Goal: Task Accomplishment & Management: Complete application form

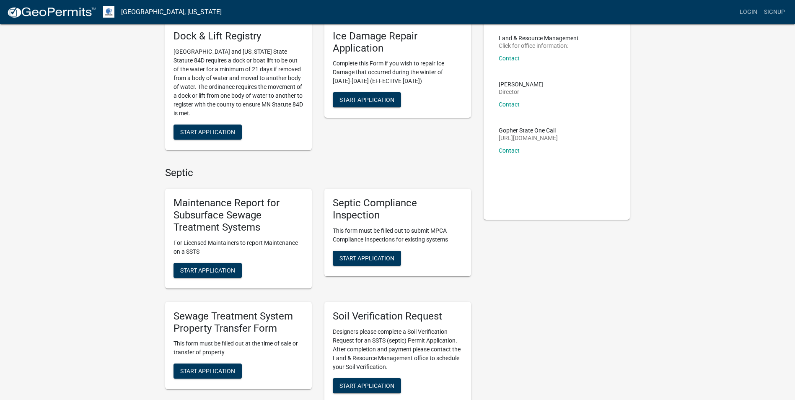
scroll to position [168, 0]
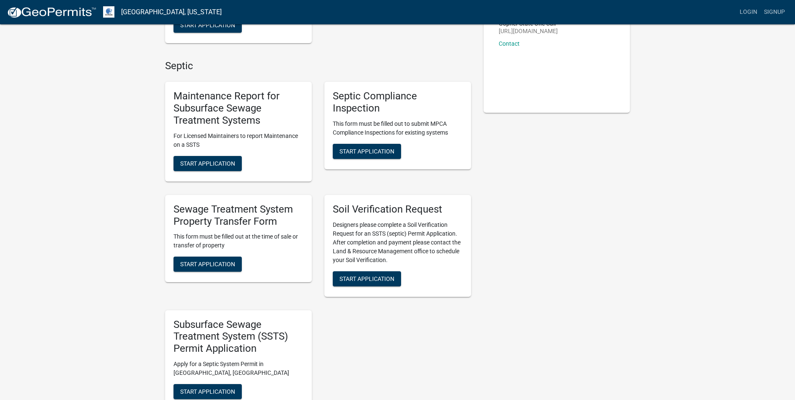
click at [204, 272] on div "Sewage Treatment System Property Transfer Form This form must be filled out at …" at bounding box center [238, 239] width 147 height 88
click at [204, 266] on span "Start Application" at bounding box center [207, 264] width 55 height 7
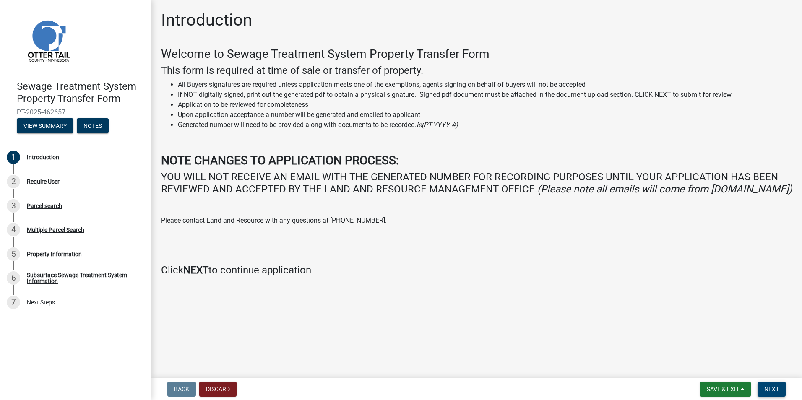
click at [772, 390] on span "Next" at bounding box center [771, 389] width 15 height 7
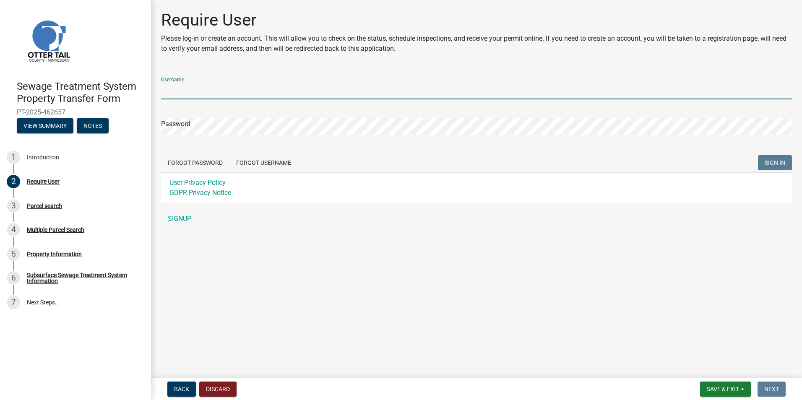
click at [185, 90] on input "Username" at bounding box center [476, 90] width 631 height 17
type input "[PERSON_NAME][EMAIL_ADDRESS][DOMAIN_NAME]"
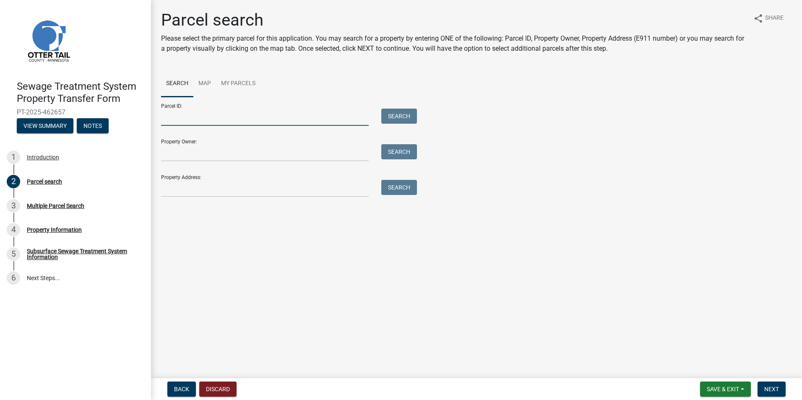
click at [174, 113] on input "Parcel ID:" at bounding box center [265, 117] width 208 height 17
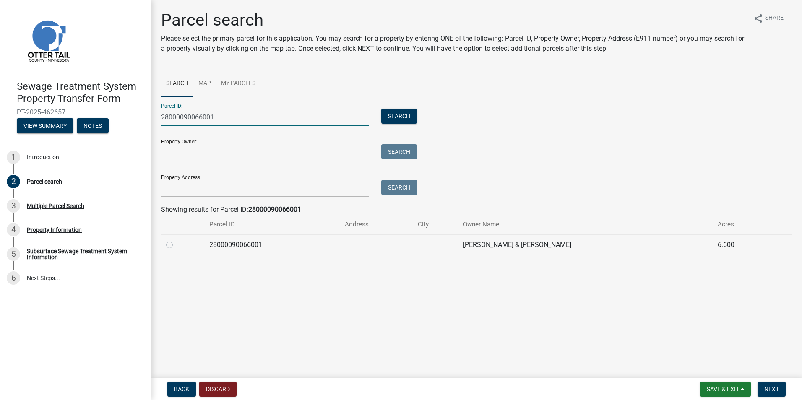
type input "28000090066001"
click at [176, 240] on label at bounding box center [176, 240] width 0 height 0
click at [176, 245] on input "radio" at bounding box center [178, 242] width 5 height 5
radio input "true"
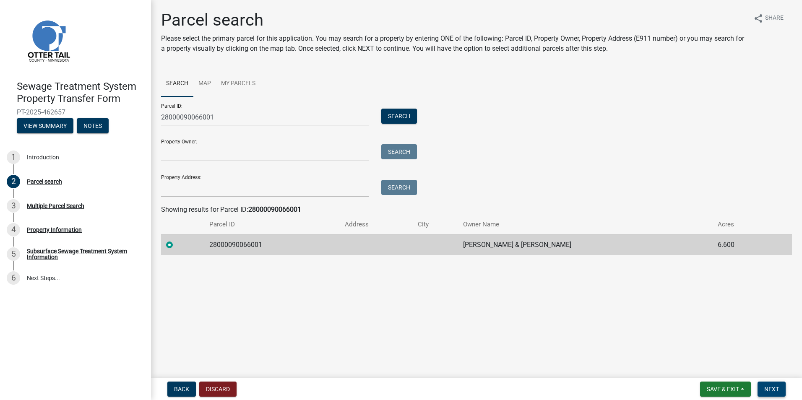
click at [766, 387] on span "Next" at bounding box center [771, 389] width 15 height 7
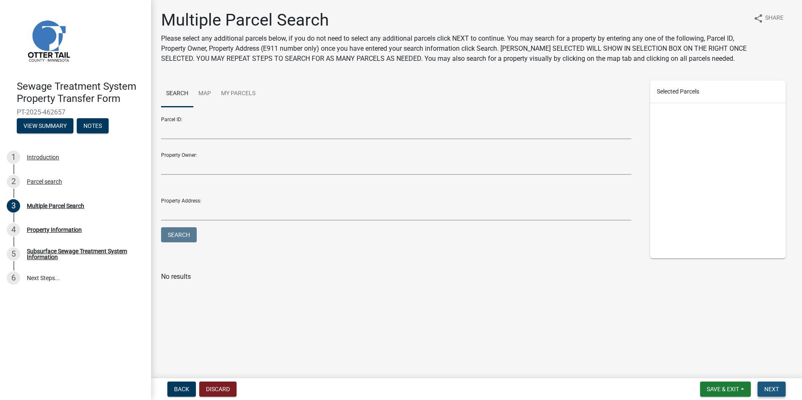
click at [781, 385] on button "Next" at bounding box center [771, 389] width 28 height 15
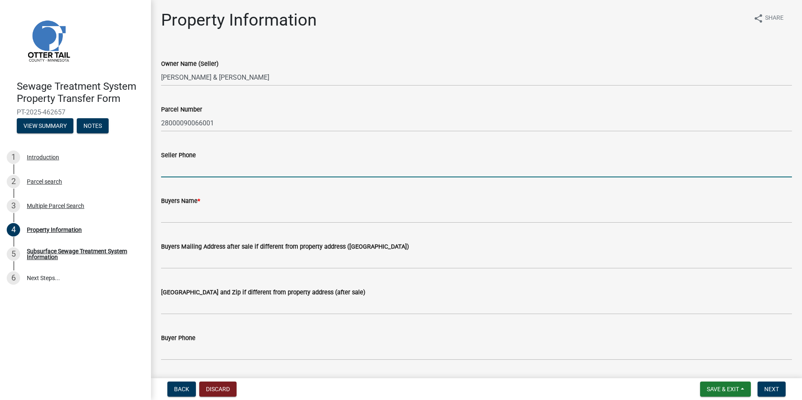
click at [182, 168] on input "Seller Phone" at bounding box center [476, 168] width 631 height 17
type input "[PHONE_NUMBER]"
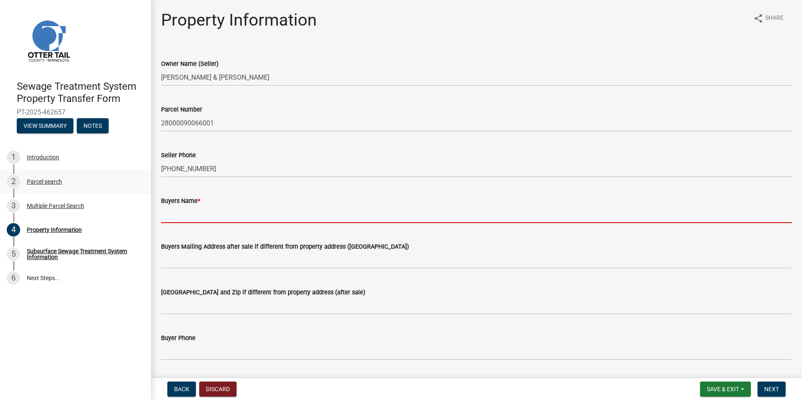
type input "K"
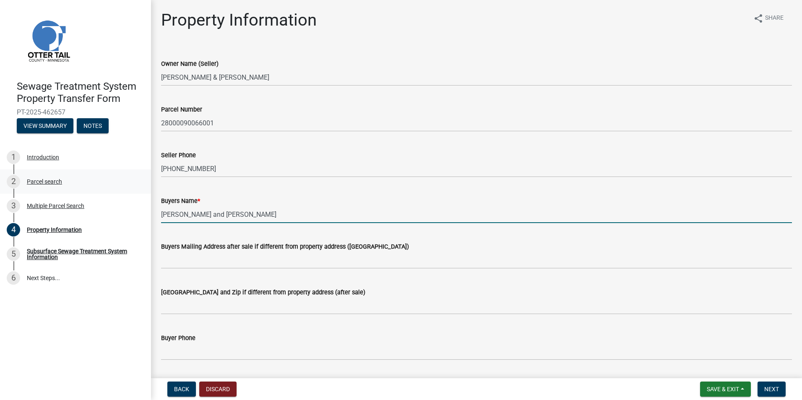
type input "[PERSON_NAME] and [PERSON_NAME]"
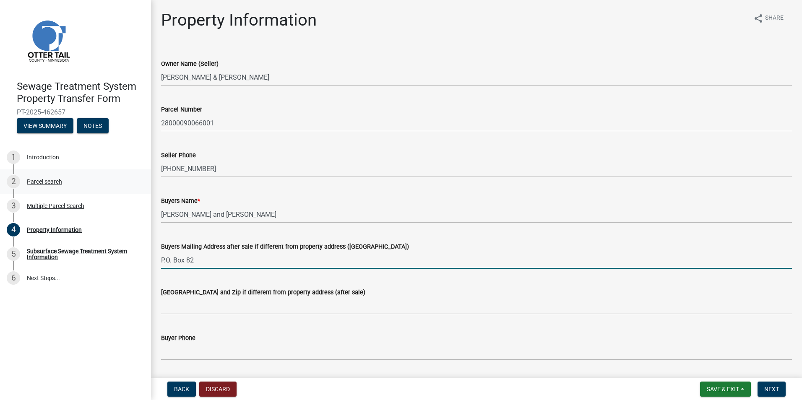
type input "P.O. Box 82"
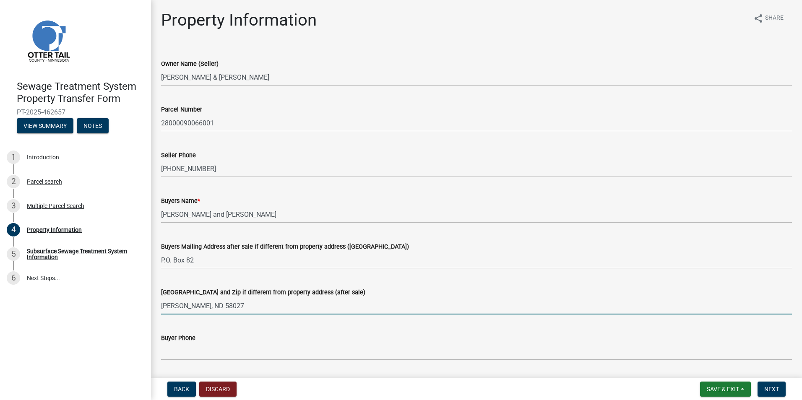
type input "[PERSON_NAME], ND 58027"
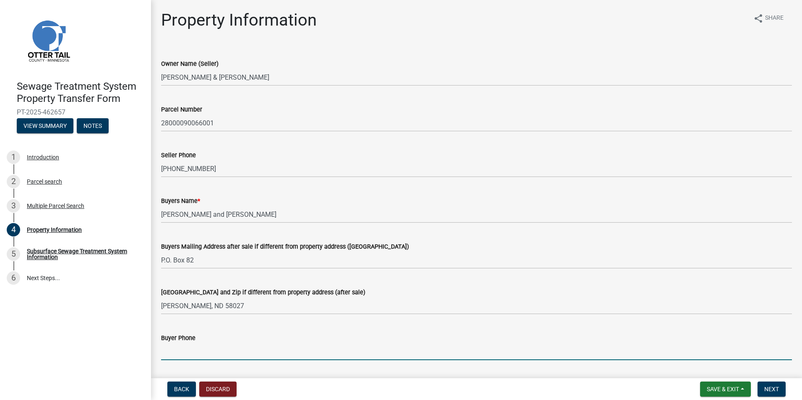
click at [166, 356] on input "Buyer Phone" at bounding box center [476, 351] width 631 height 17
click at [170, 353] on input "Buyer Phone" at bounding box center [476, 351] width 631 height 17
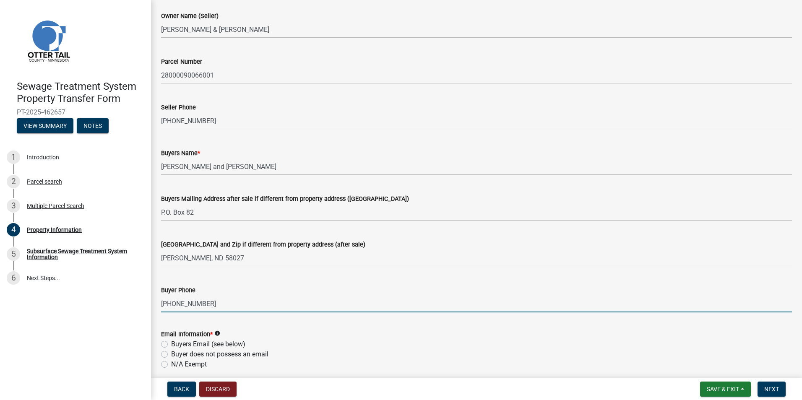
scroll to position [126, 0]
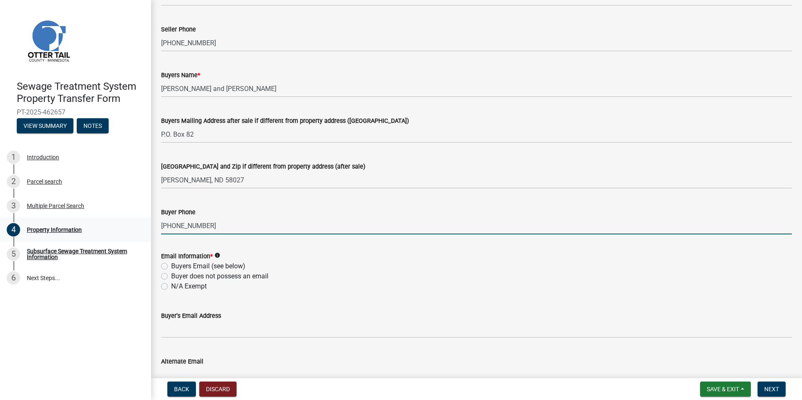
type input "[PHONE_NUMBER]"
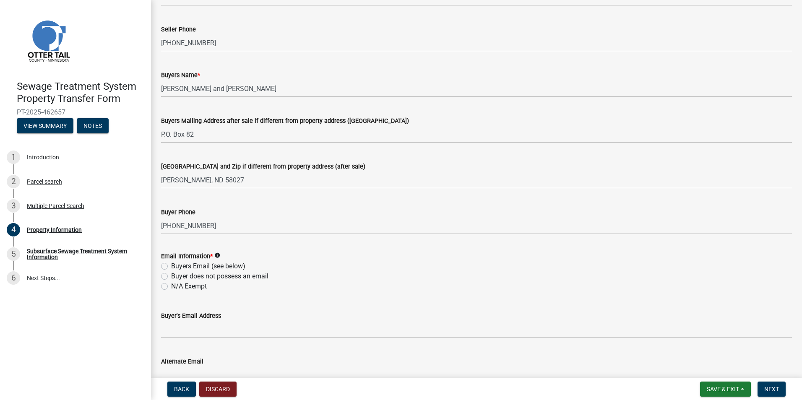
click at [171, 264] on label "Buyers Email (see below)" at bounding box center [208, 266] width 74 height 10
click at [171, 264] on input "Buyers Email (see below)" at bounding box center [173, 263] width 5 height 5
radio input "true"
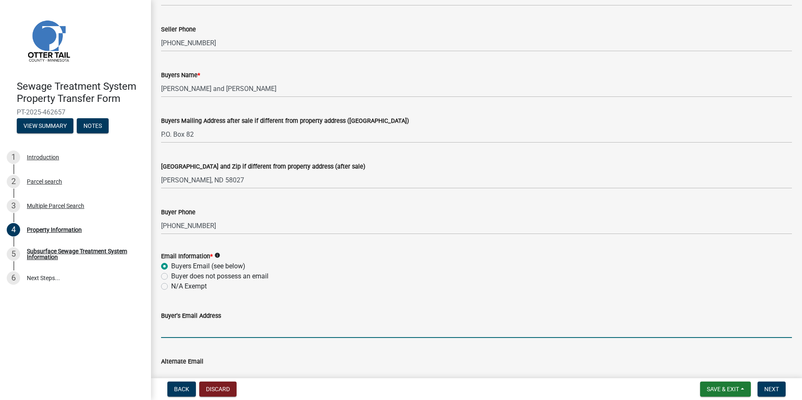
drag, startPoint x: 179, startPoint y: 333, endPoint x: 189, endPoint y: 325, distance: 12.8
click at [180, 332] on input "Buyer's Email Address" at bounding box center [476, 329] width 631 height 17
type input "[PERSON_NAME][EMAIL_ADDRESS][DOMAIN_NAME]"
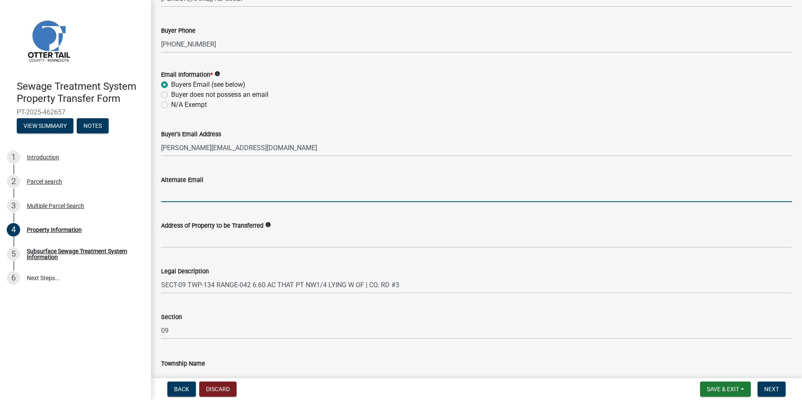
scroll to position [344, 0]
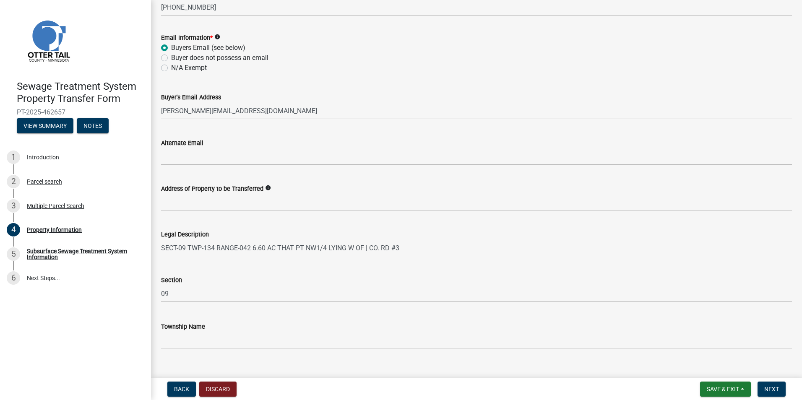
click at [226, 330] on div "Township Name" at bounding box center [476, 327] width 631 height 10
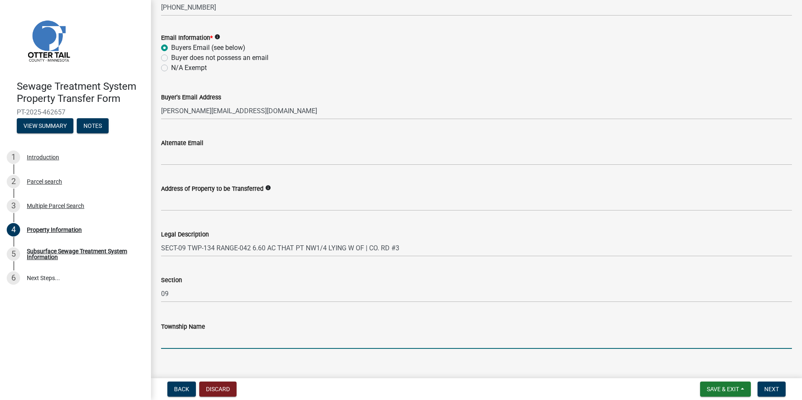
click at [217, 335] on input "Township Name" at bounding box center [476, 340] width 631 height 17
type input "[PERSON_NAME]"
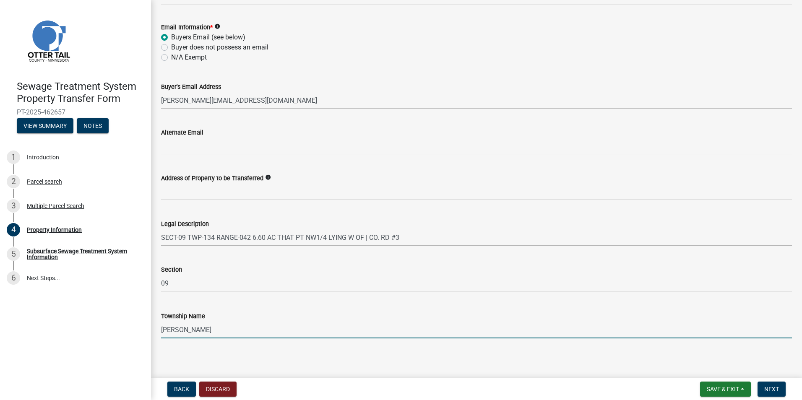
scroll to position [358, 0]
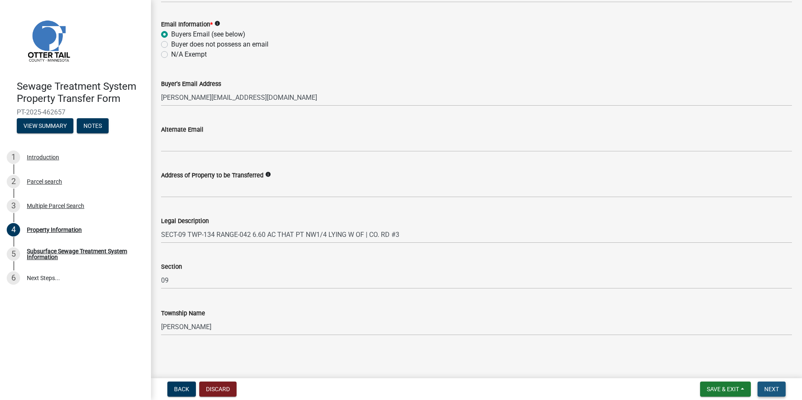
click at [784, 389] on button "Next" at bounding box center [771, 389] width 28 height 15
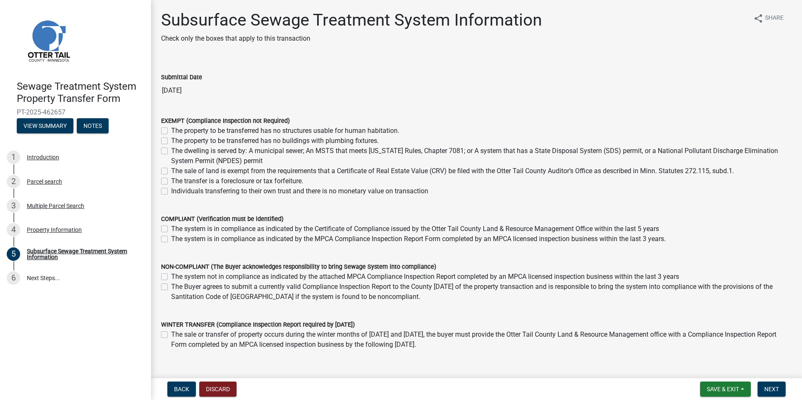
click at [171, 132] on label "The property to be transferred has no structures usable for human habitation." at bounding box center [285, 131] width 228 height 10
click at [171, 131] on input "The property to be transferred has no structures usable for human habitation." at bounding box center [173, 128] width 5 height 5
checkbox input "true"
checkbox input "false"
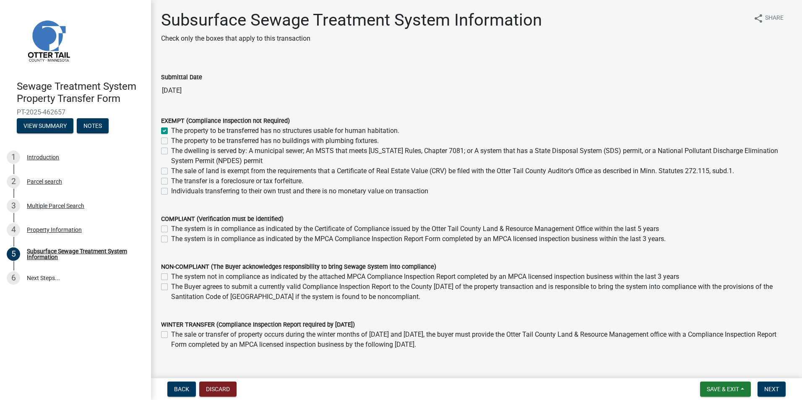
checkbox input "false"
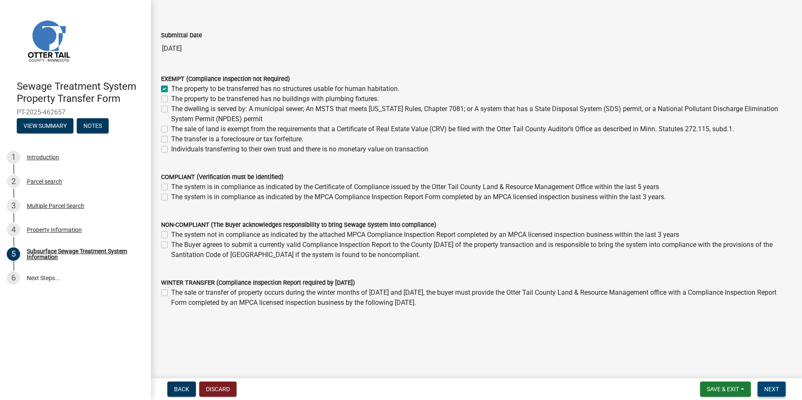
click at [771, 391] on span "Next" at bounding box center [771, 389] width 15 height 7
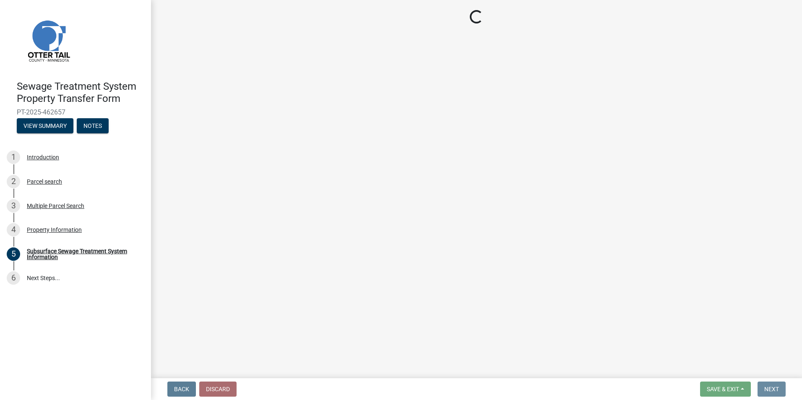
scroll to position [0, 0]
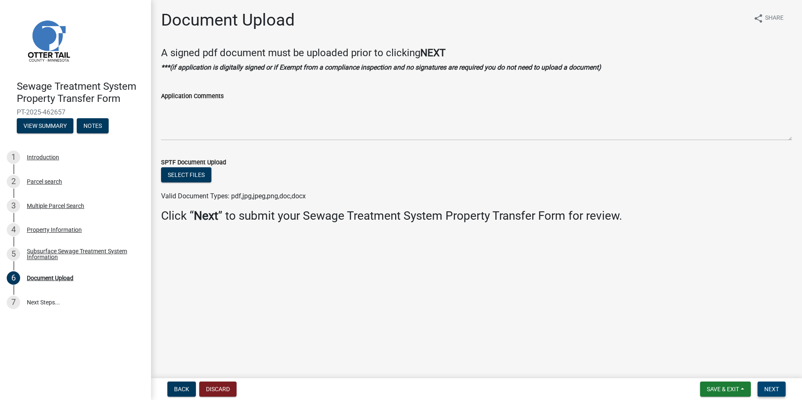
click at [771, 391] on span "Next" at bounding box center [771, 389] width 15 height 7
